Goal: Communication & Community: Answer question/provide support

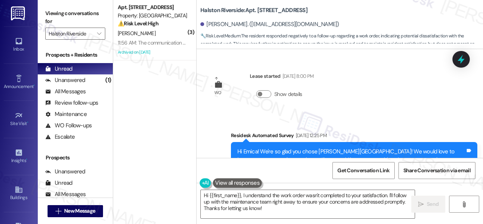
scroll to position [1001, 0]
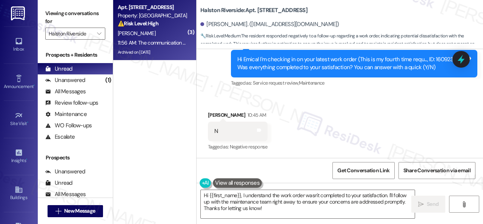
click at [171, 43] on div "11:56 AM: The communication with maintenance is terrible. It's August in [US_ST…" at bounding box center [225, 42] width 214 height 7
type textarea "Fetching suggested responses. Please feel free to read through the conversation…"
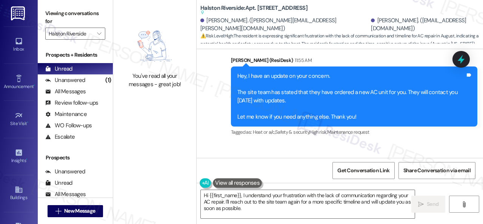
scroll to position [10114, 0]
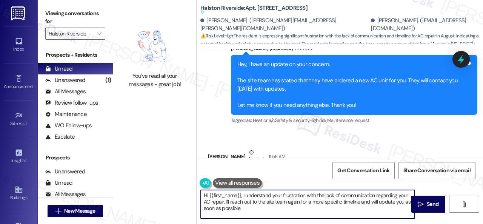
click at [317, 195] on textarea "Hi {{first_name}}, I understand your frustration with the lack of communication…" at bounding box center [308, 204] width 214 height 28
drag, startPoint x: 325, startPoint y: 194, endPoint x: 339, endPoint y: 194, distance: 14.0
click at [339, 194] on textarea "Hi {{first_name}}, I understand your frustration with the lack of communication…" at bounding box center [308, 204] width 214 height 28
drag, startPoint x: 217, startPoint y: 202, endPoint x: 287, endPoint y: 207, distance: 70.0
click at [287, 207] on textarea "Hi {{first_name}}, I understand your frustration with the communication regardi…" at bounding box center [308, 204] width 214 height 28
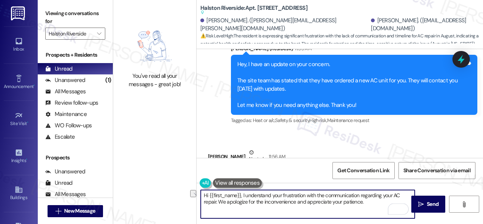
drag, startPoint x: 242, startPoint y: 196, endPoint x: 192, endPoint y: 186, distance: 50.8
click at [192, 186] on div "You've read all your messages - great job! Halston Riverside: Apt. 2121, 1 Hals…" at bounding box center [298, 112] width 370 height 224
click at [326, 201] on textarea "I understand your frustration with the communication regarding your AC repair. …" at bounding box center [308, 204] width 214 height 28
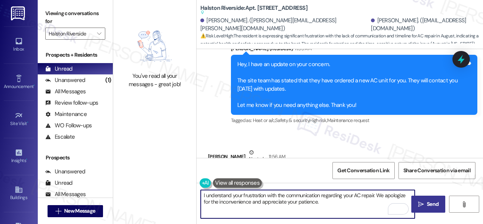
type textarea "I understand your frustration with the communication regarding your AC repair. …"
click at [420, 205] on icon "" at bounding box center [421, 204] width 6 height 6
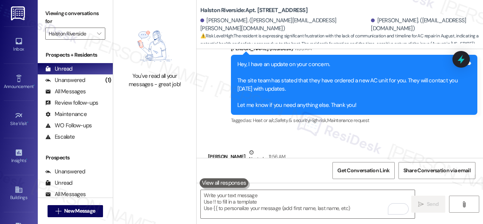
scroll to position [10115, 0]
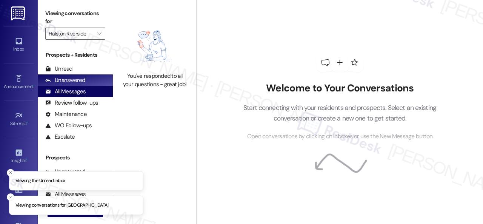
type input "Halston Riverside"
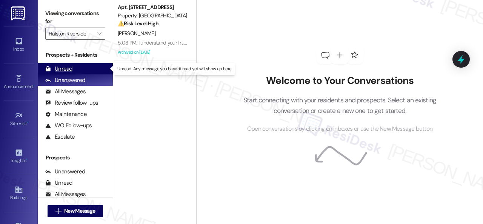
click at [63, 65] on div "Unread" at bounding box center [58, 69] width 27 height 8
